Goal: Transaction & Acquisition: Subscribe to service/newsletter

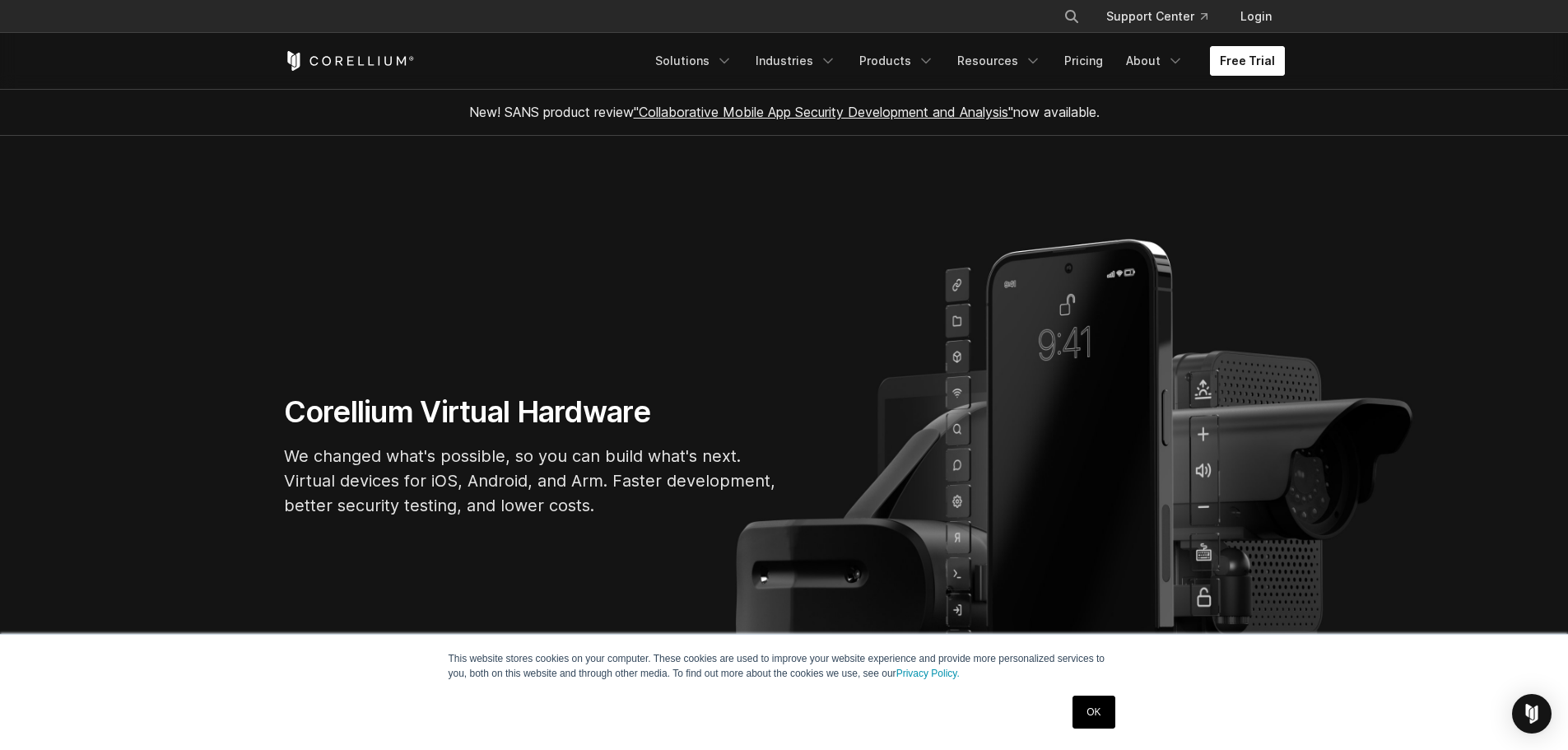
click at [1236, 63] on link "Free Trial" at bounding box center [1247, 61] width 75 height 30
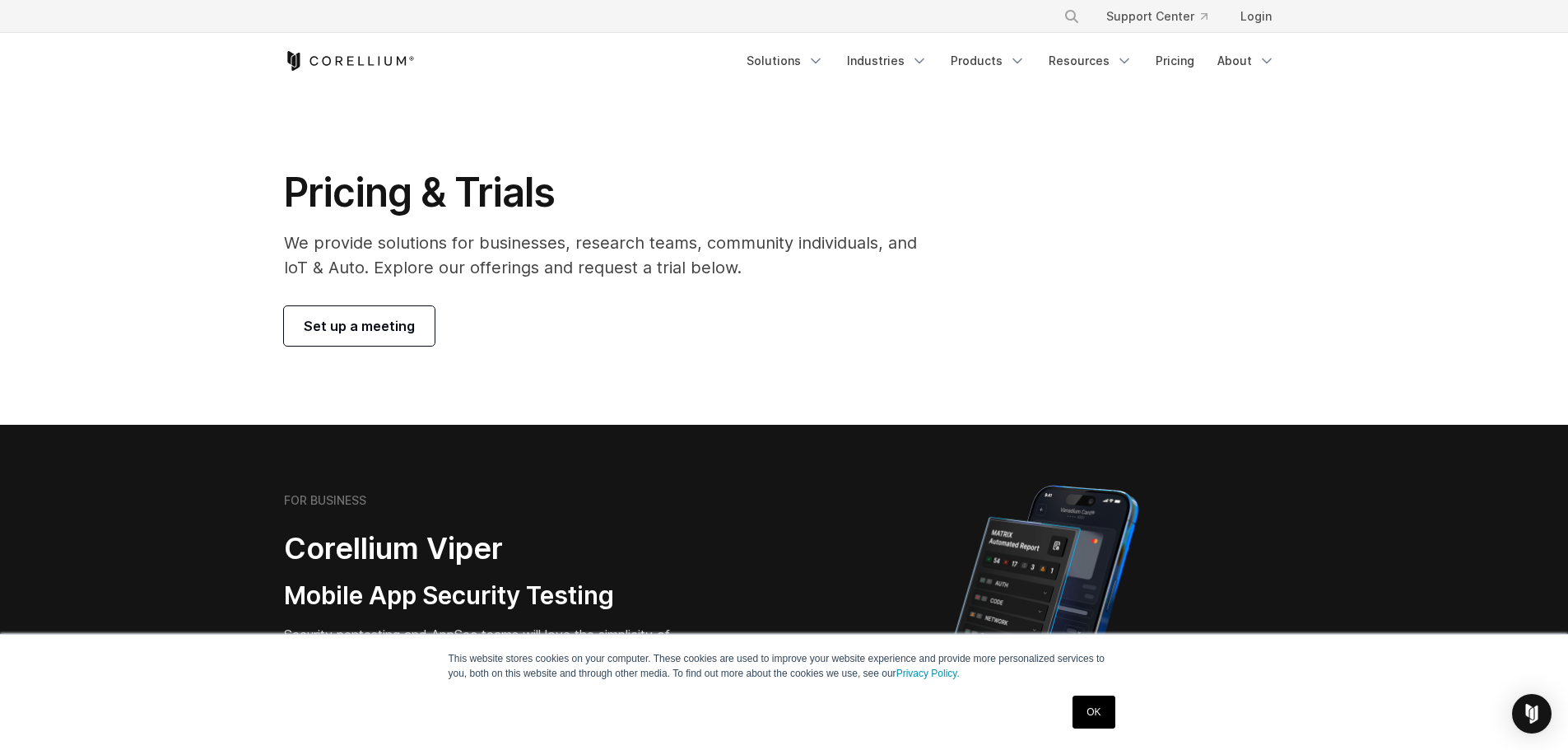
click at [1096, 730] on div "OK" at bounding box center [1093, 711] width 52 height 43
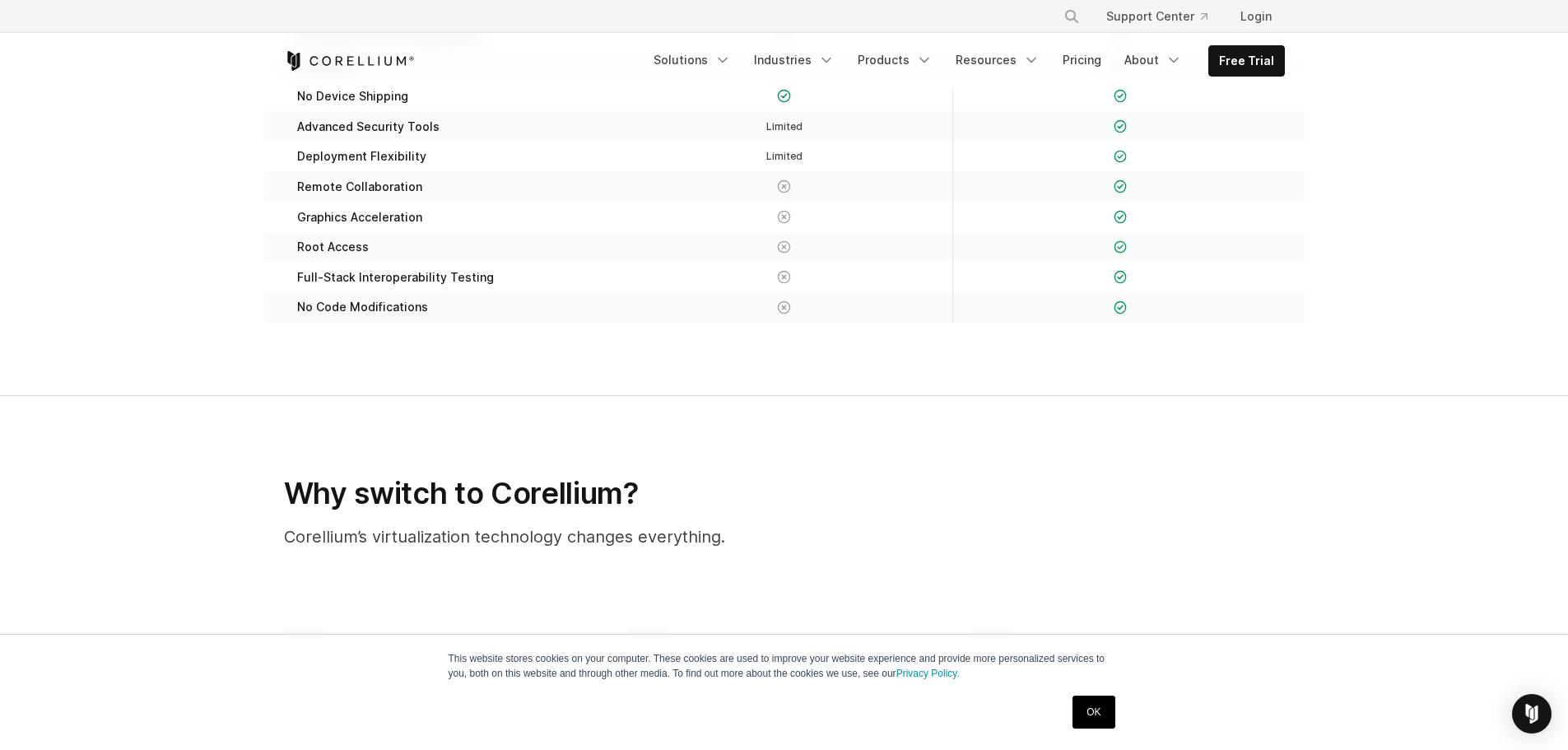
scroll to position [411, 0]
click at [1084, 713] on link "OK" at bounding box center [1093, 712] width 42 height 33
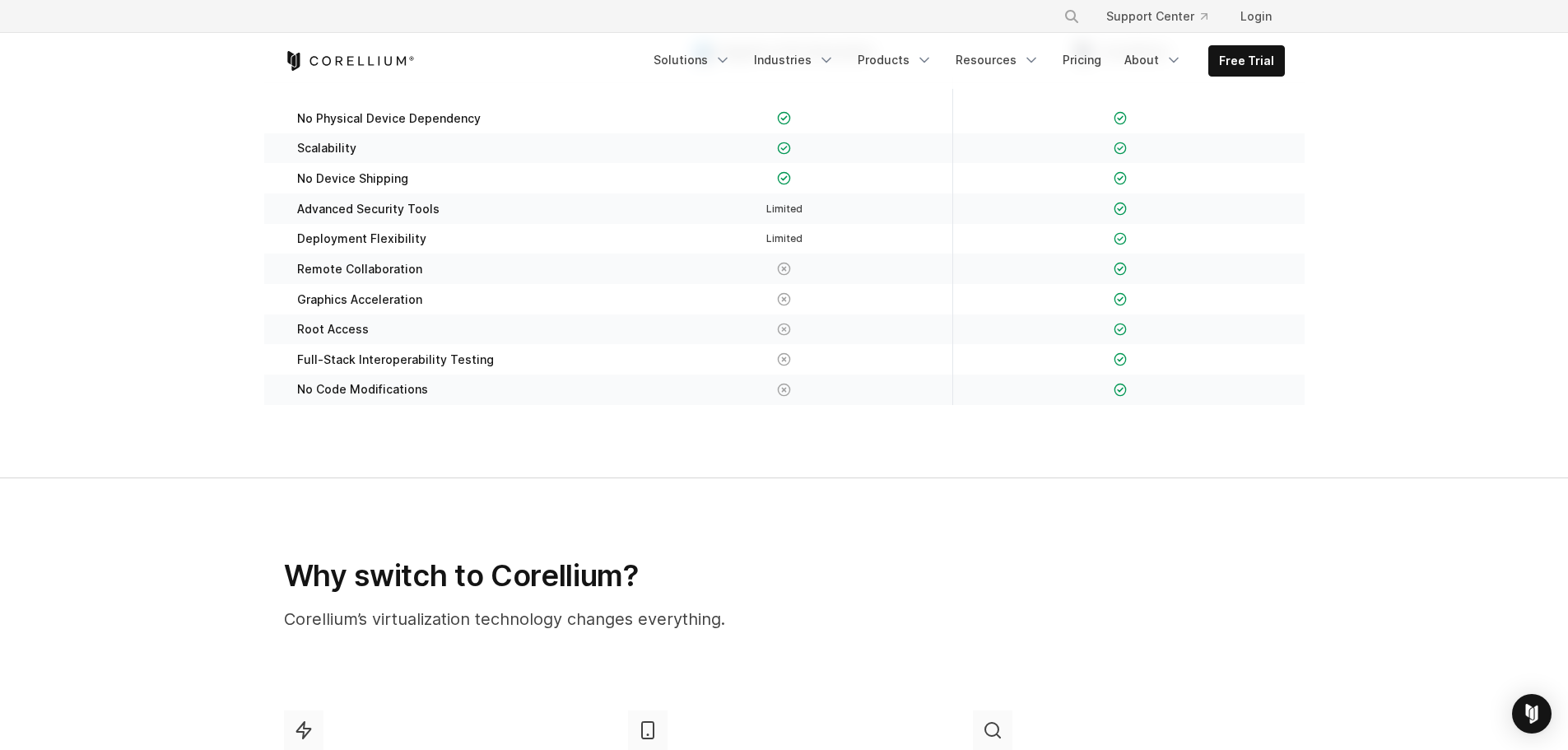
scroll to position [82, 0]
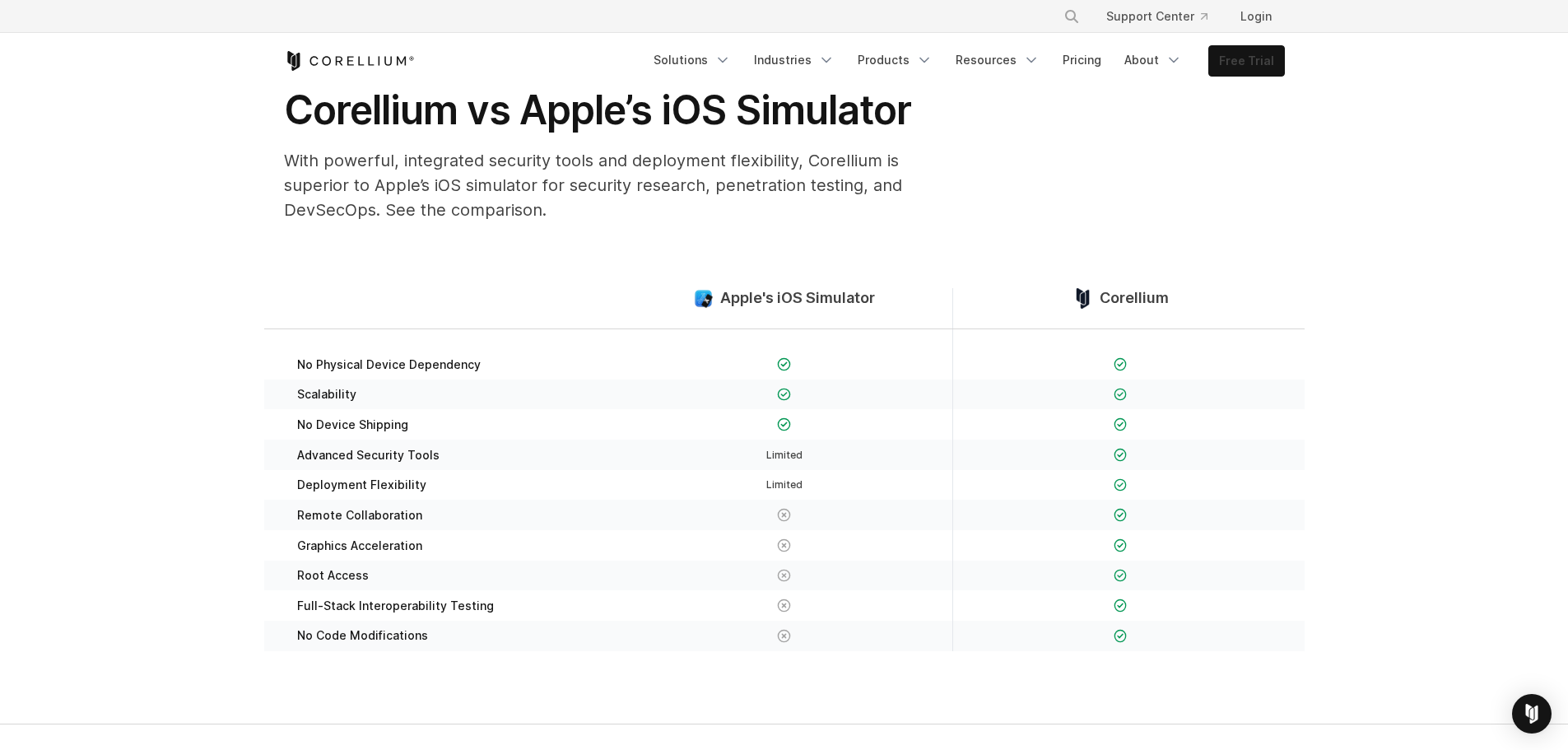
click at [1250, 54] on link "Free Trial" at bounding box center [1246, 61] width 75 height 30
